Goal: Understand process/instructions: Learn how to perform a task or action

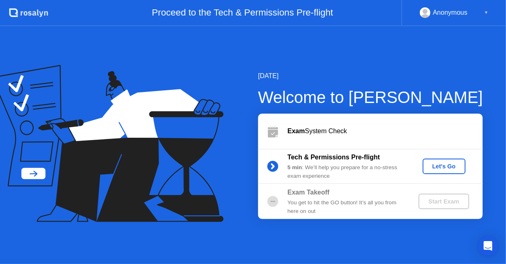
click at [320, 134] on div "Exam System Check" at bounding box center [384, 131] width 195 height 10
click at [274, 130] on icon at bounding box center [273, 133] width 10 height 8
click at [426, 11] on circle at bounding box center [425, 11] width 5 height 5
click at [486, 11] on div "▼" at bounding box center [486, 12] width 4 height 11
click at [485, 13] on div "▼" at bounding box center [486, 12] width 4 height 11
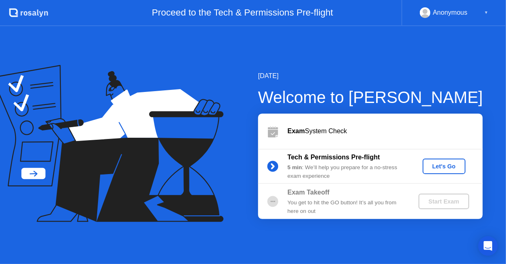
click at [446, 161] on button "Let's Go" at bounding box center [444, 166] width 43 height 16
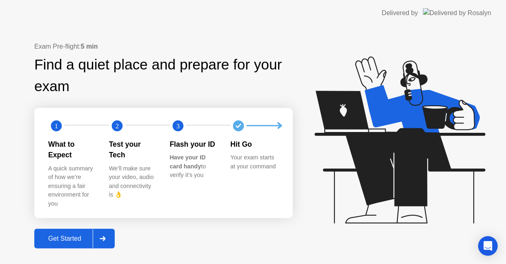
click at [61, 235] on div "Get Started" at bounding box center [65, 238] width 56 height 7
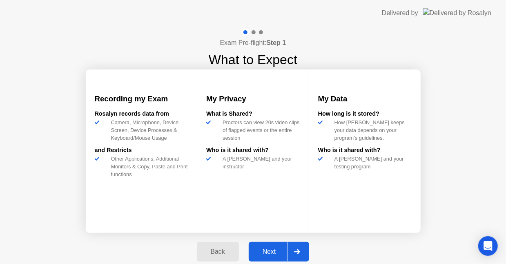
click at [275, 245] on button "Next" at bounding box center [279, 252] width 61 height 20
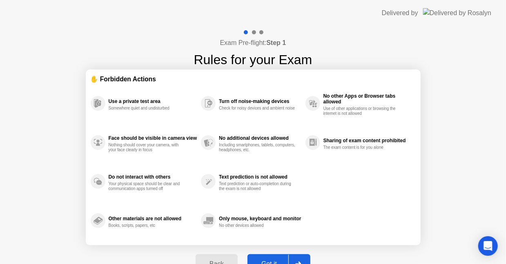
click at [275, 258] on button "Got it" at bounding box center [278, 264] width 63 height 20
select select "**********"
select select "*******"
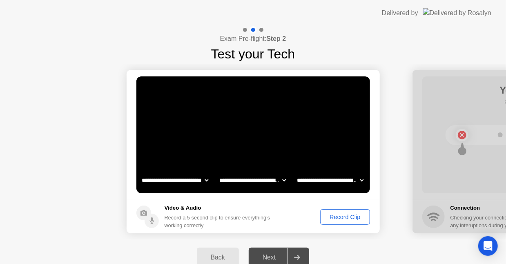
click at [335, 216] on div "Record Clip" at bounding box center [345, 217] width 44 height 7
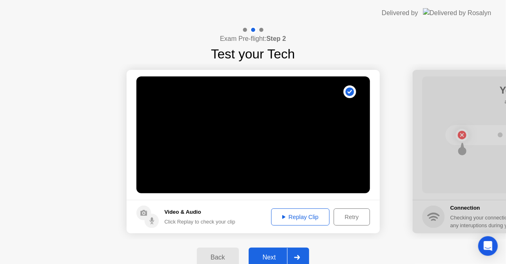
click at [305, 217] on div "Replay Clip" at bounding box center [300, 217] width 53 height 7
click at [272, 254] on div "Next" at bounding box center [269, 257] width 36 height 7
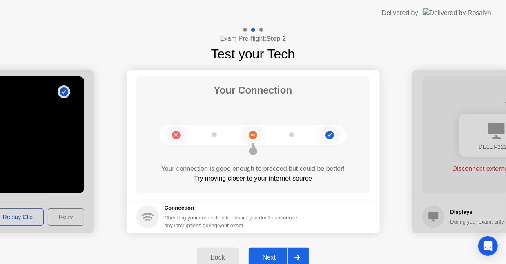
click at [269, 254] on div "Next" at bounding box center [269, 257] width 36 height 7
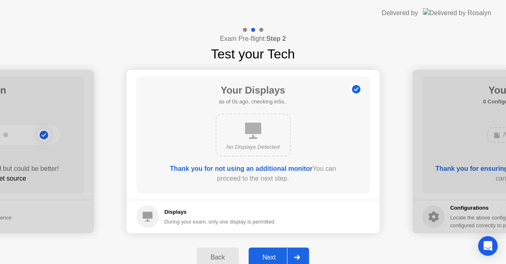
click at [272, 255] on div "Next" at bounding box center [269, 257] width 36 height 7
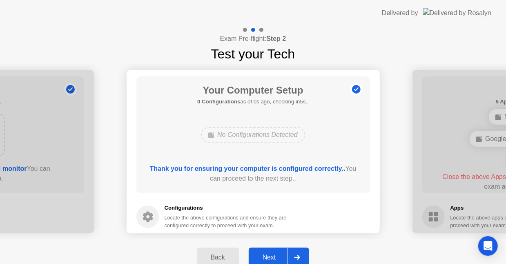
click at [276, 254] on div "Next" at bounding box center [269, 257] width 36 height 7
